Goal: Task Accomplishment & Management: Manage account settings

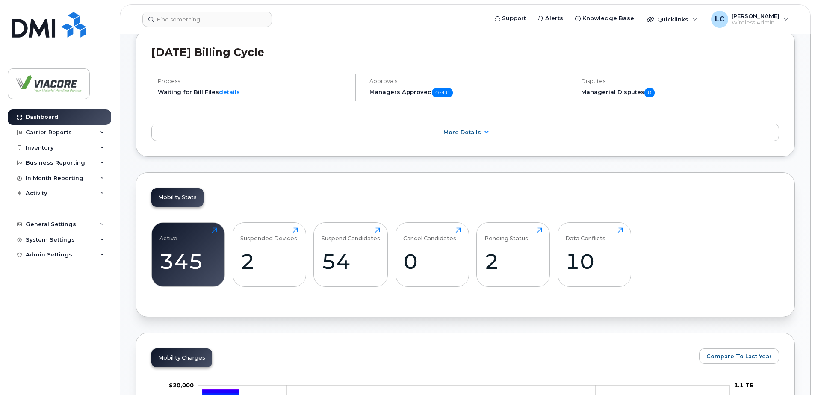
scroll to position [214, 0]
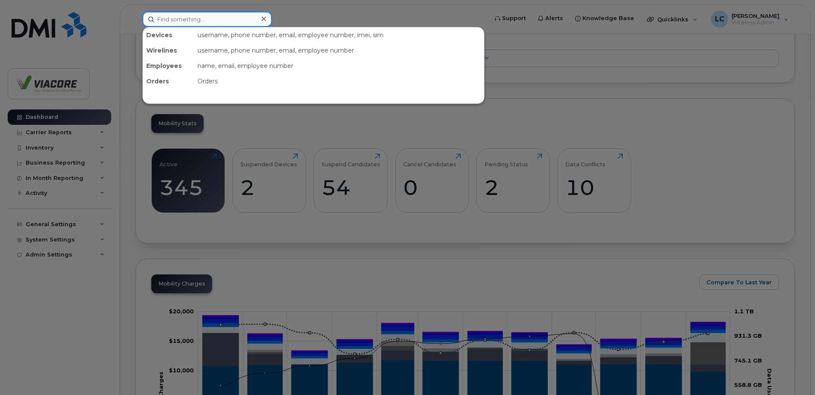
click at [196, 22] on input at bounding box center [207, 19] width 130 height 15
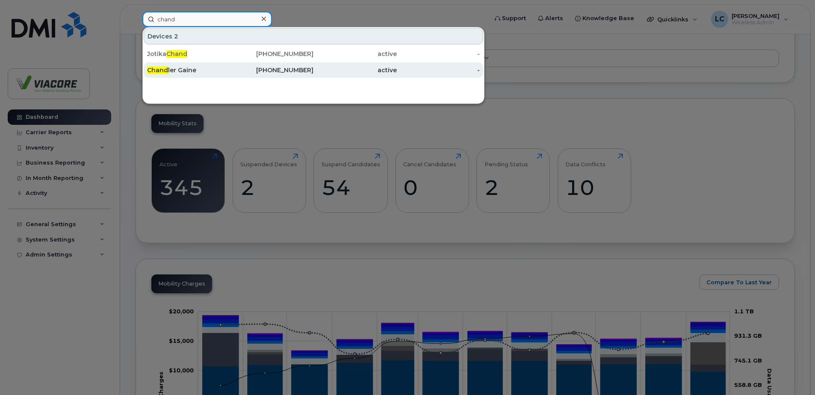
type input "chand"
click at [181, 72] on div "Chand ler Gaine" at bounding box center [188, 70] width 83 height 9
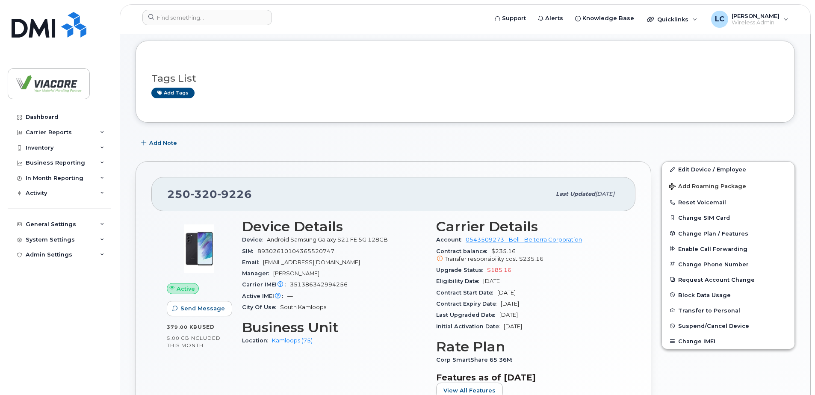
scroll to position [86, 0]
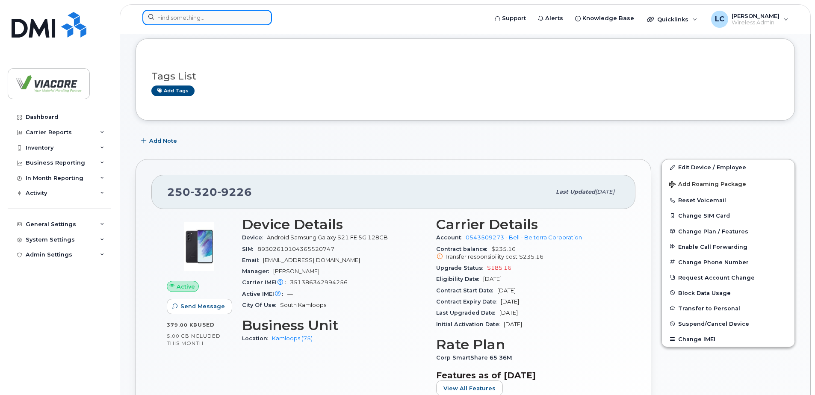
click at [169, 21] on input at bounding box center [207, 17] width 130 height 15
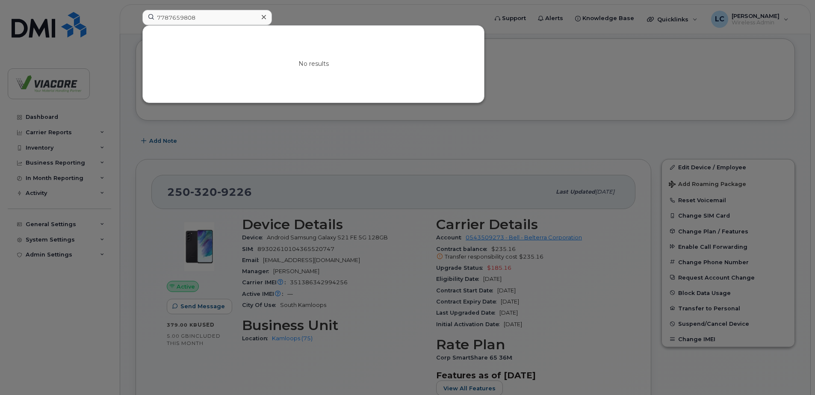
click at [591, 104] on div at bounding box center [407, 197] width 815 height 395
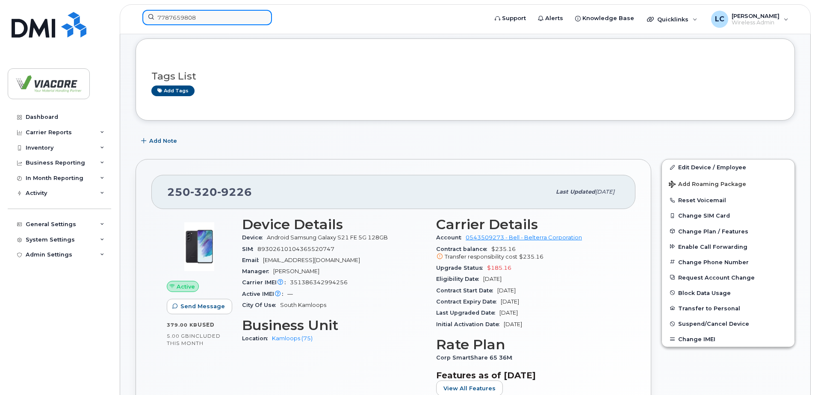
click at [204, 14] on input "7787659808" at bounding box center [207, 17] width 130 height 15
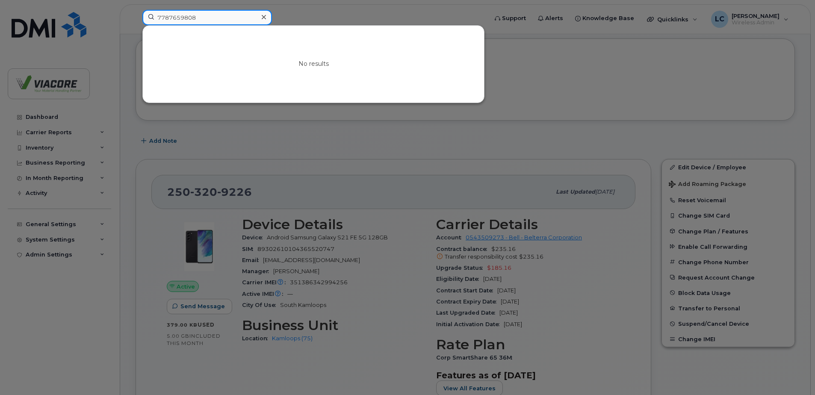
drag, startPoint x: 211, startPoint y: 15, endPoint x: 0, endPoint y: 0, distance: 211.4
click at [136, 10] on div "7787659808 No results" at bounding box center [312, 19] width 353 height 19
paste input "250-320-9917"
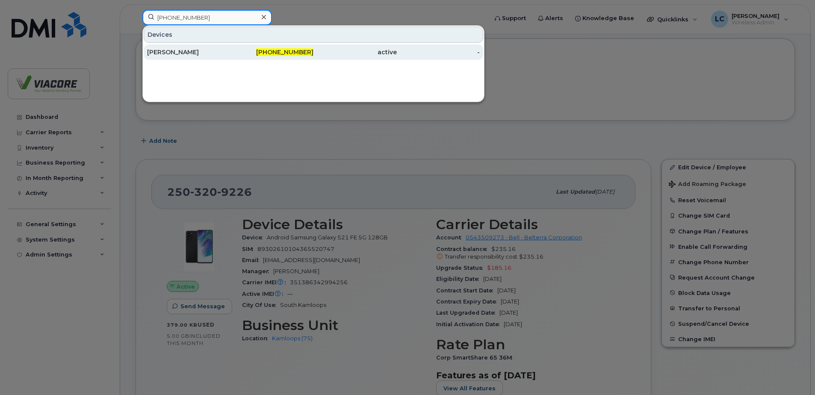
type input "250-320-9917"
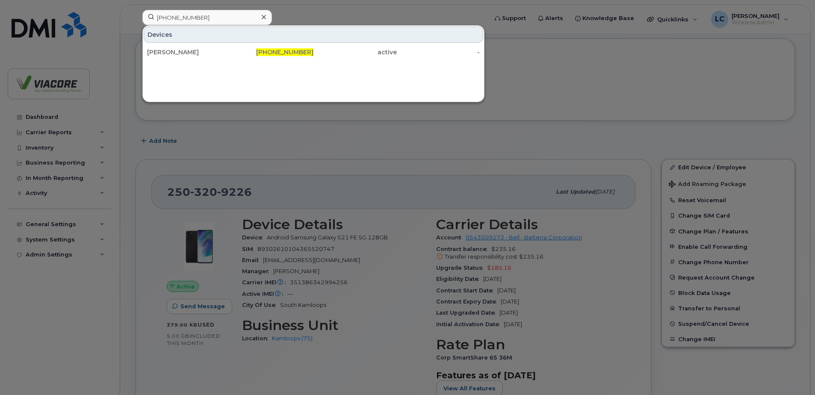
drag, startPoint x: 174, startPoint y: 54, endPoint x: 340, endPoint y: 108, distance: 173.9
click at [174, 54] on div "[PERSON_NAME]" at bounding box center [188, 52] width 83 height 9
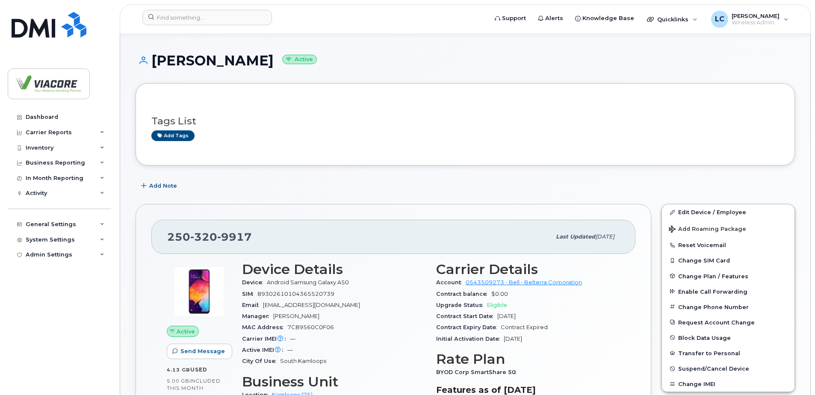
scroll to position [86, 0]
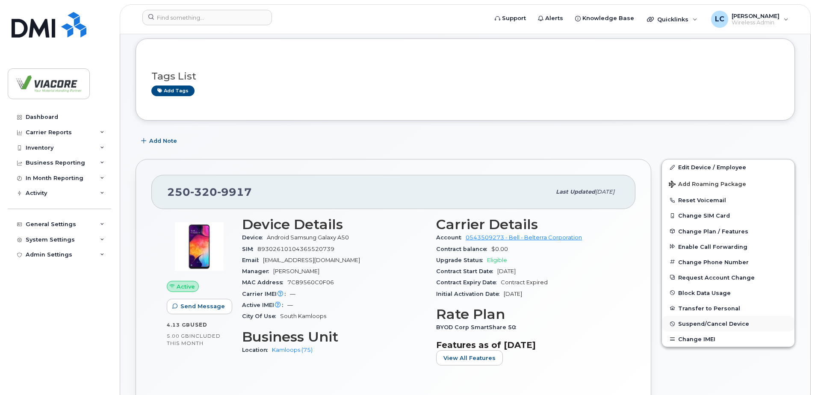
click at [692, 321] on span "Suspend/Cancel Device" at bounding box center [713, 324] width 71 height 6
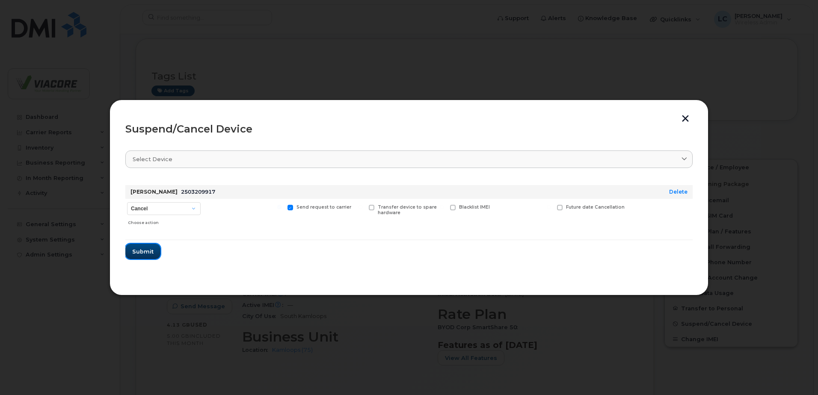
click at [142, 249] on span "Submit" at bounding box center [142, 252] width 21 height 8
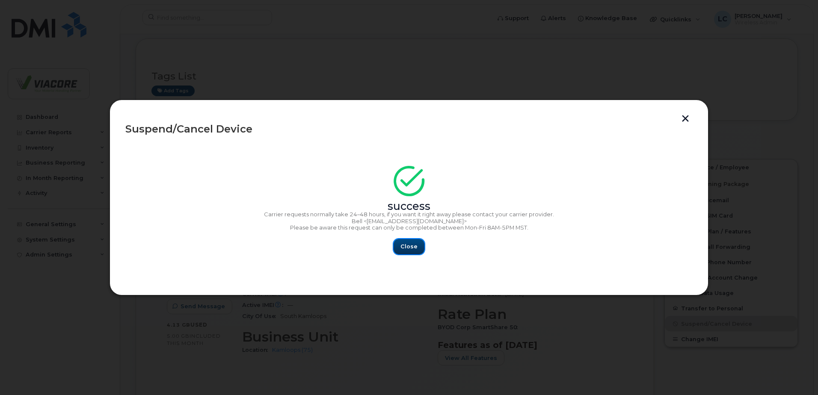
click at [395, 246] on button "Close" at bounding box center [408, 246] width 31 height 15
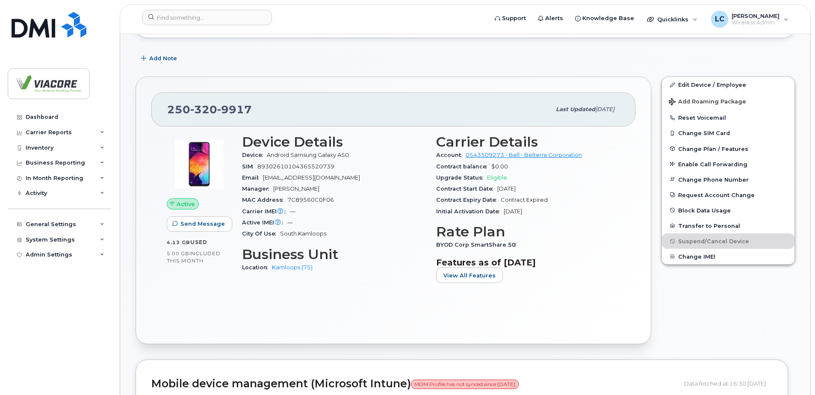
scroll to position [171, 0]
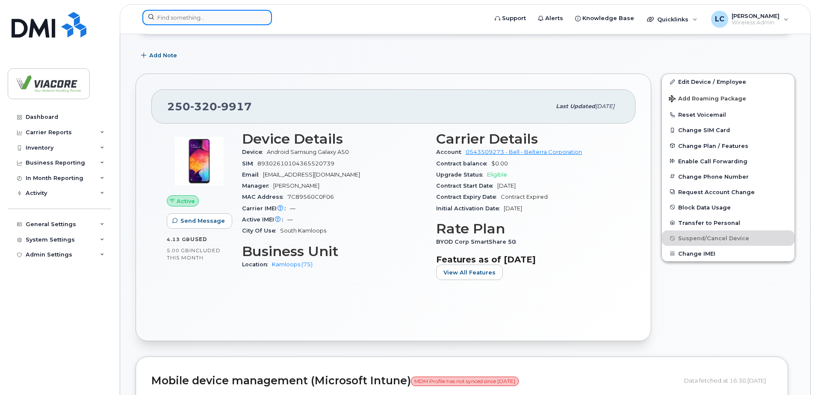
click at [179, 12] on input at bounding box center [207, 17] width 130 height 15
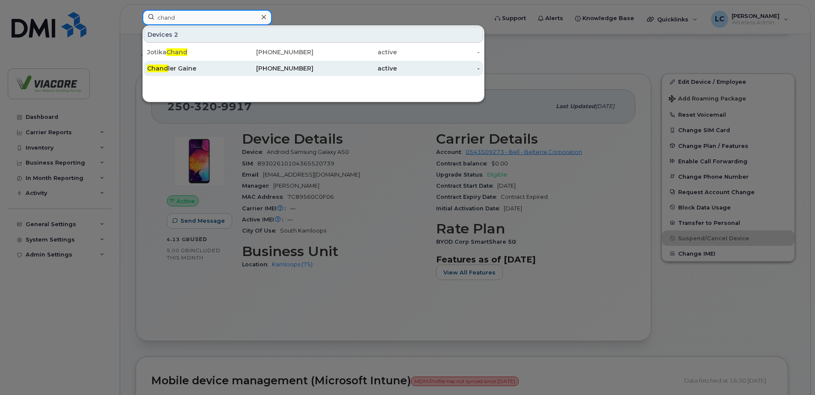
type input "chand"
click at [177, 68] on div "Chand ler Gaine" at bounding box center [188, 68] width 83 height 9
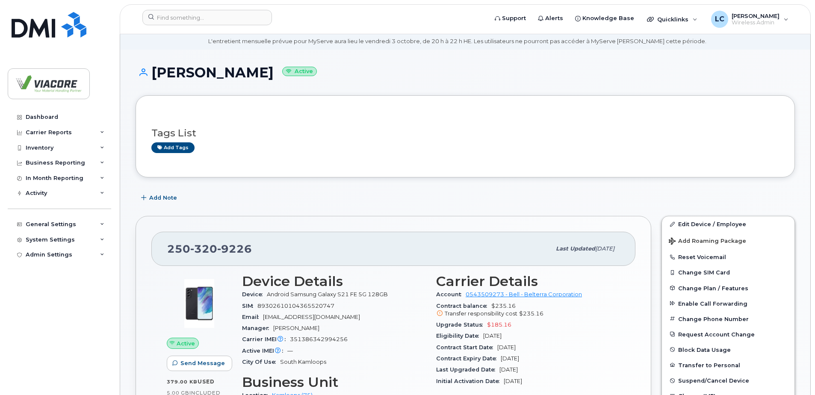
scroll to position [43, 0]
